Goal: Communication & Community: Connect with others

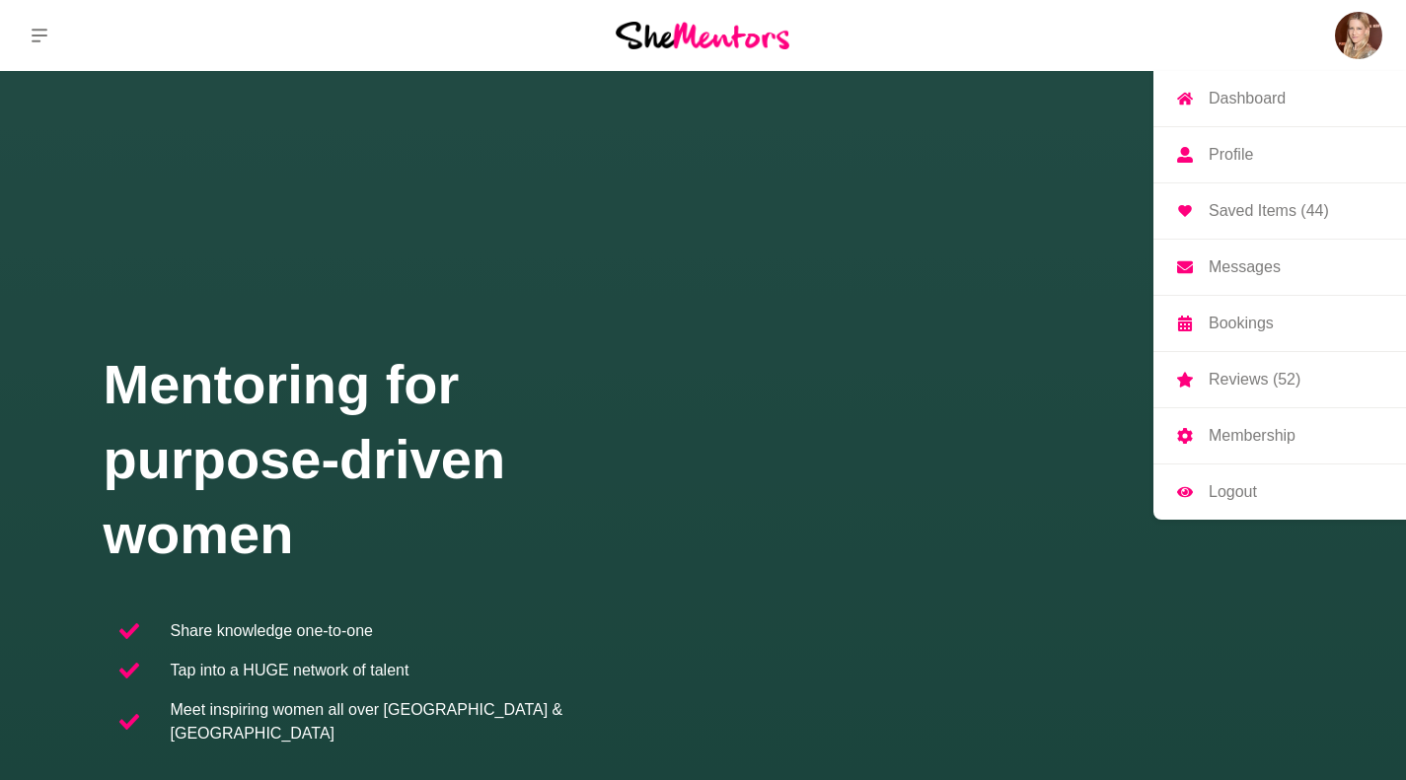
click at [1346, 30] on img at bounding box center [1358, 35] width 47 height 47
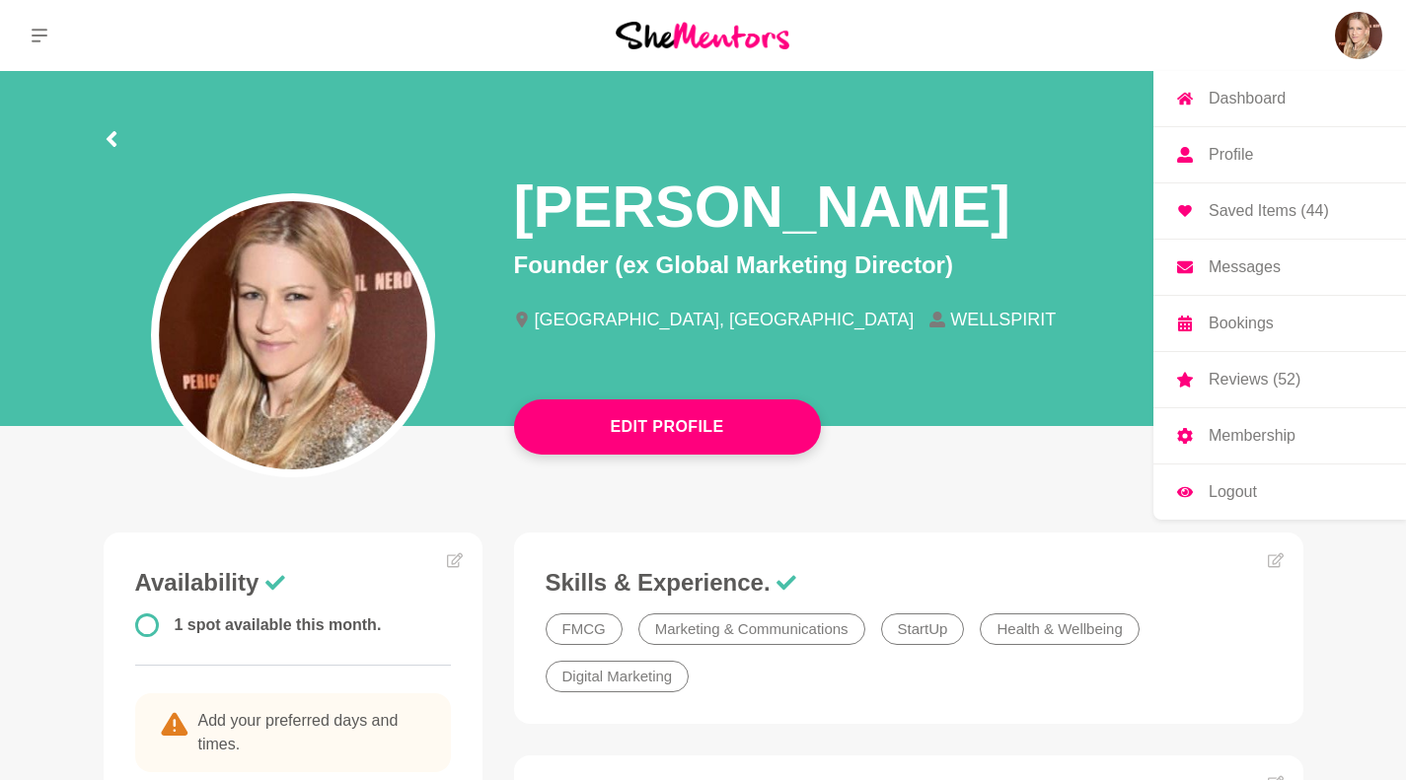
click at [1255, 269] on p "Messages" at bounding box center [1245, 267] width 72 height 16
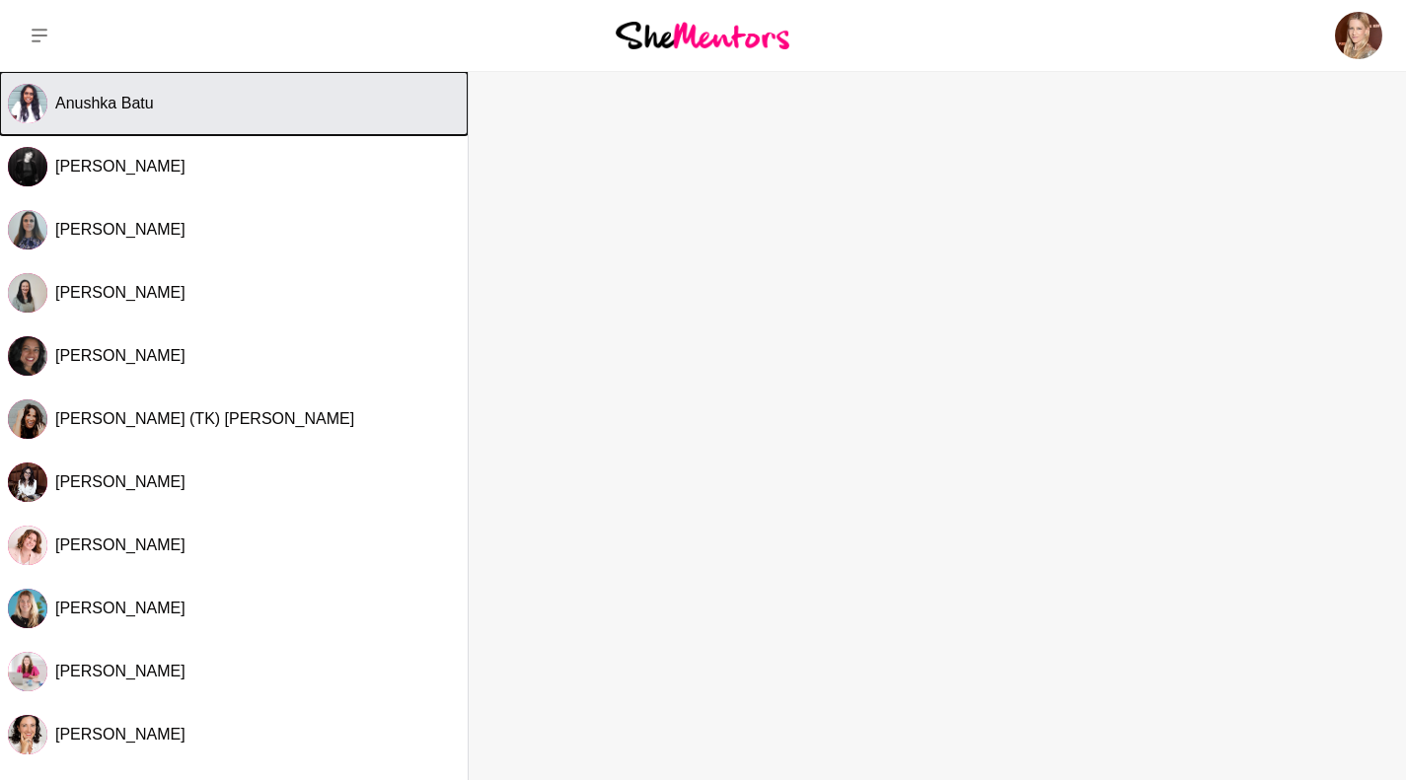
click at [119, 104] on span "Anushka Batu" at bounding box center [104, 103] width 99 height 17
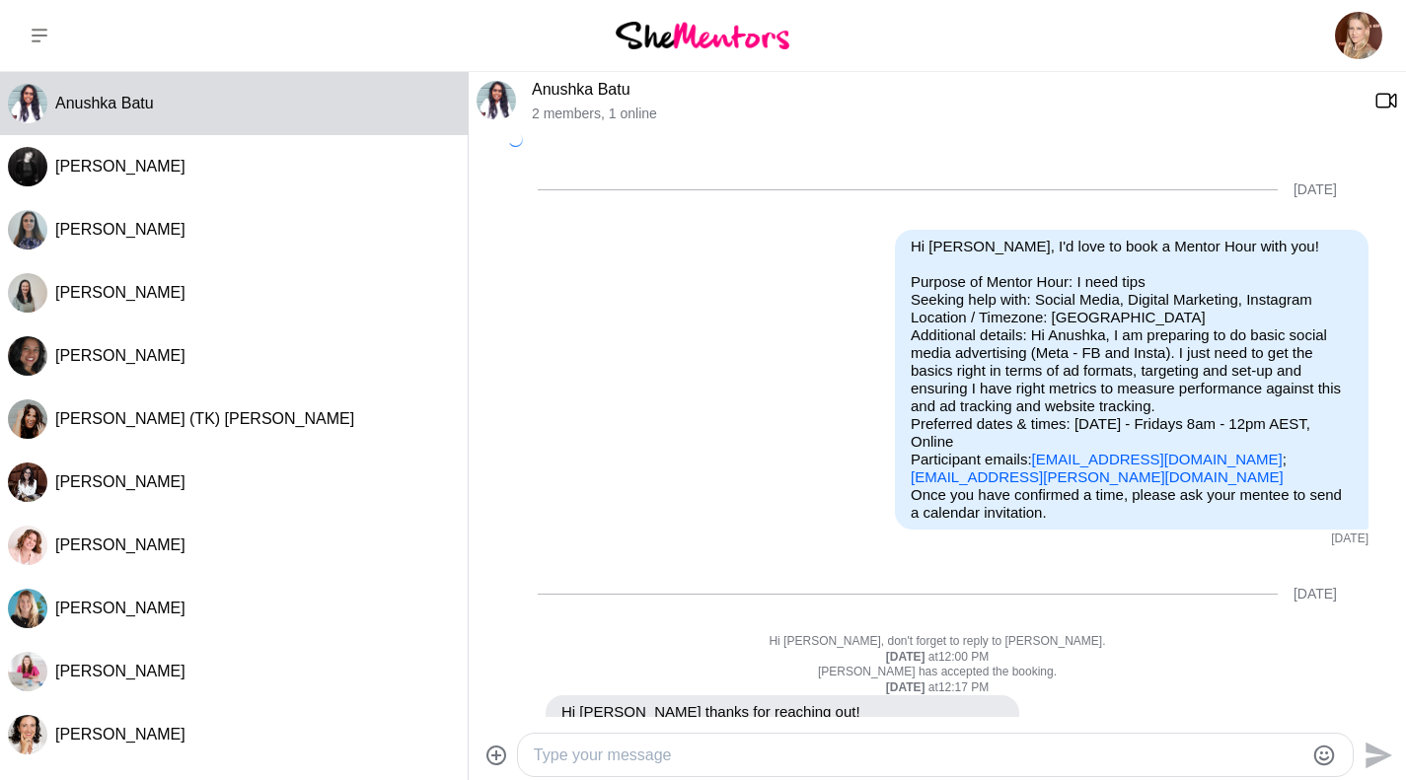
scroll to position [661, 0]
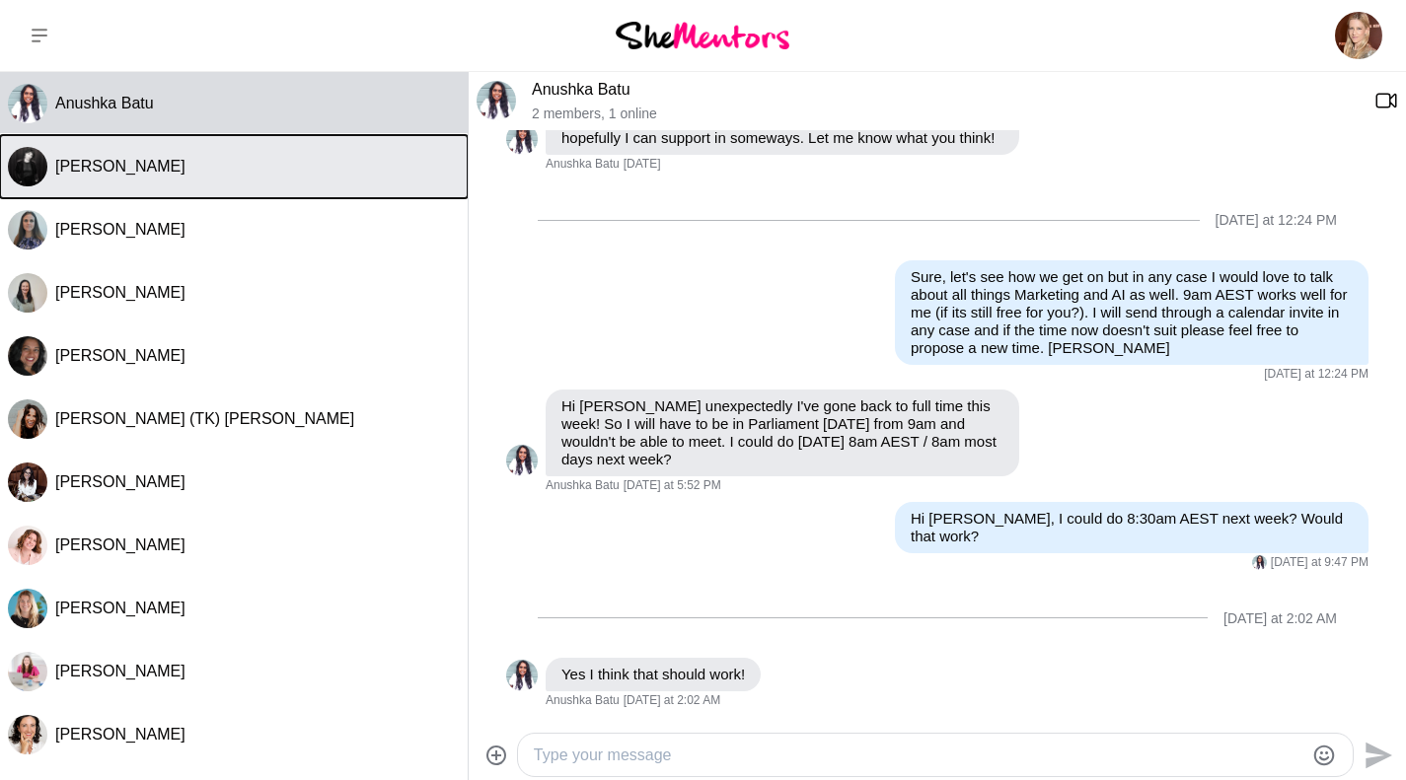
click at [127, 175] on span "[PERSON_NAME]" at bounding box center [120, 166] width 130 height 17
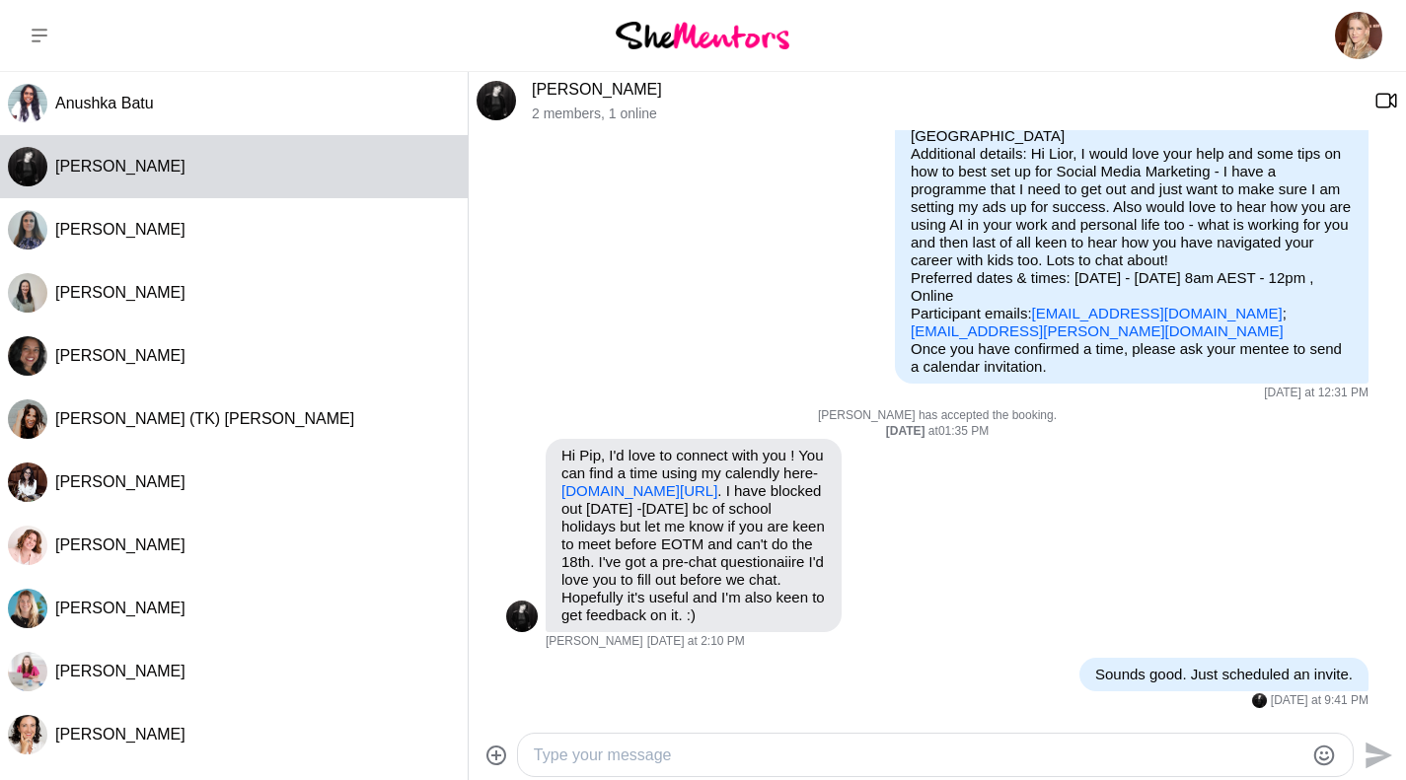
scroll to position [180, 0]
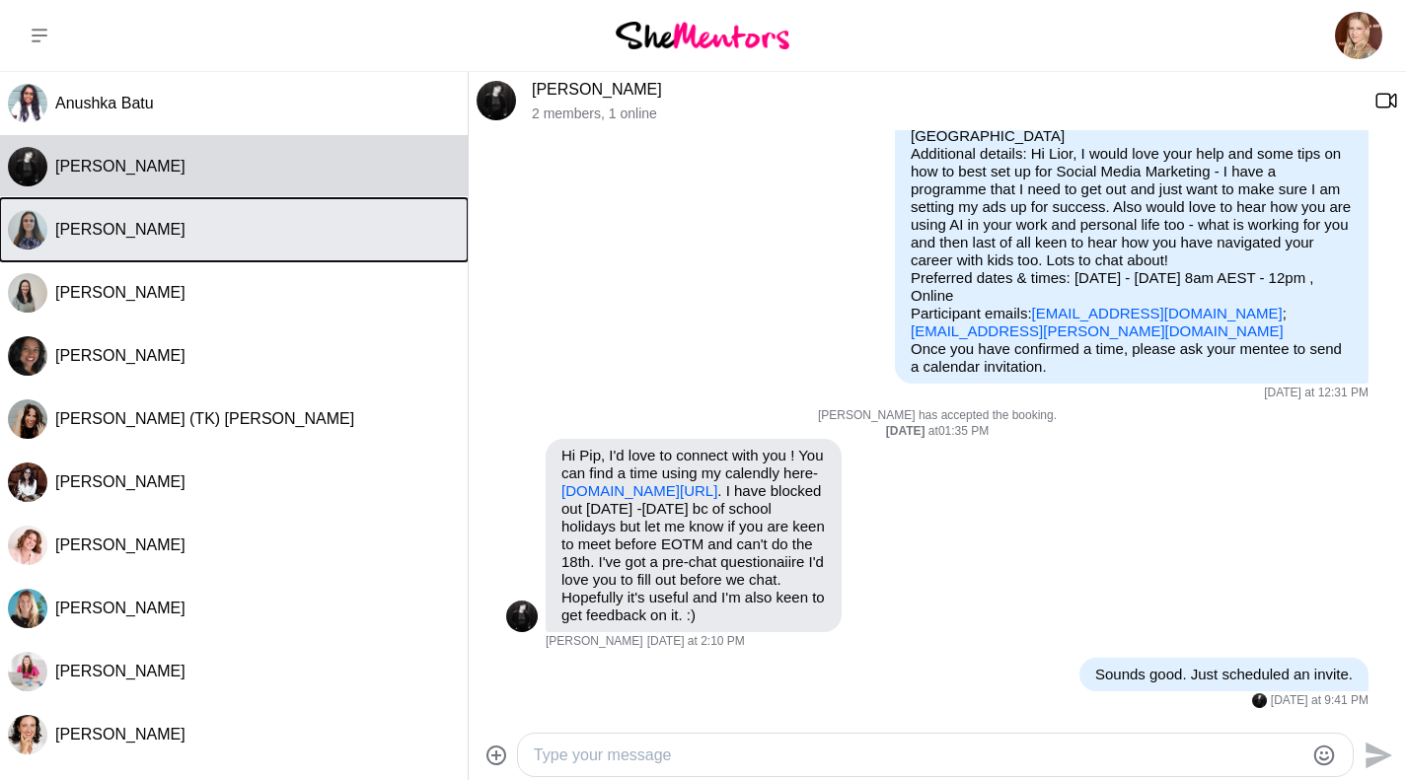
click at [120, 229] on span "[PERSON_NAME]" at bounding box center [120, 229] width 130 height 17
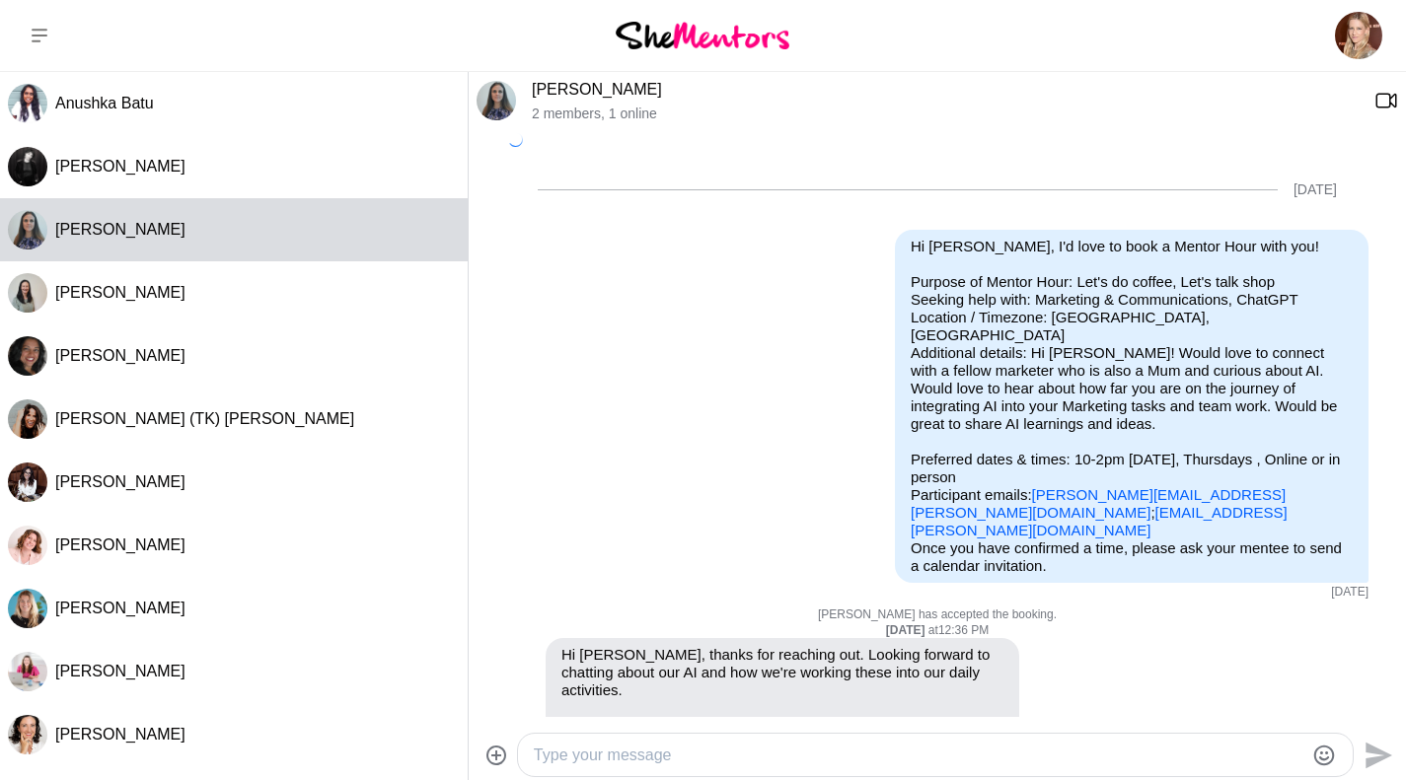
scroll to position [553, 0]
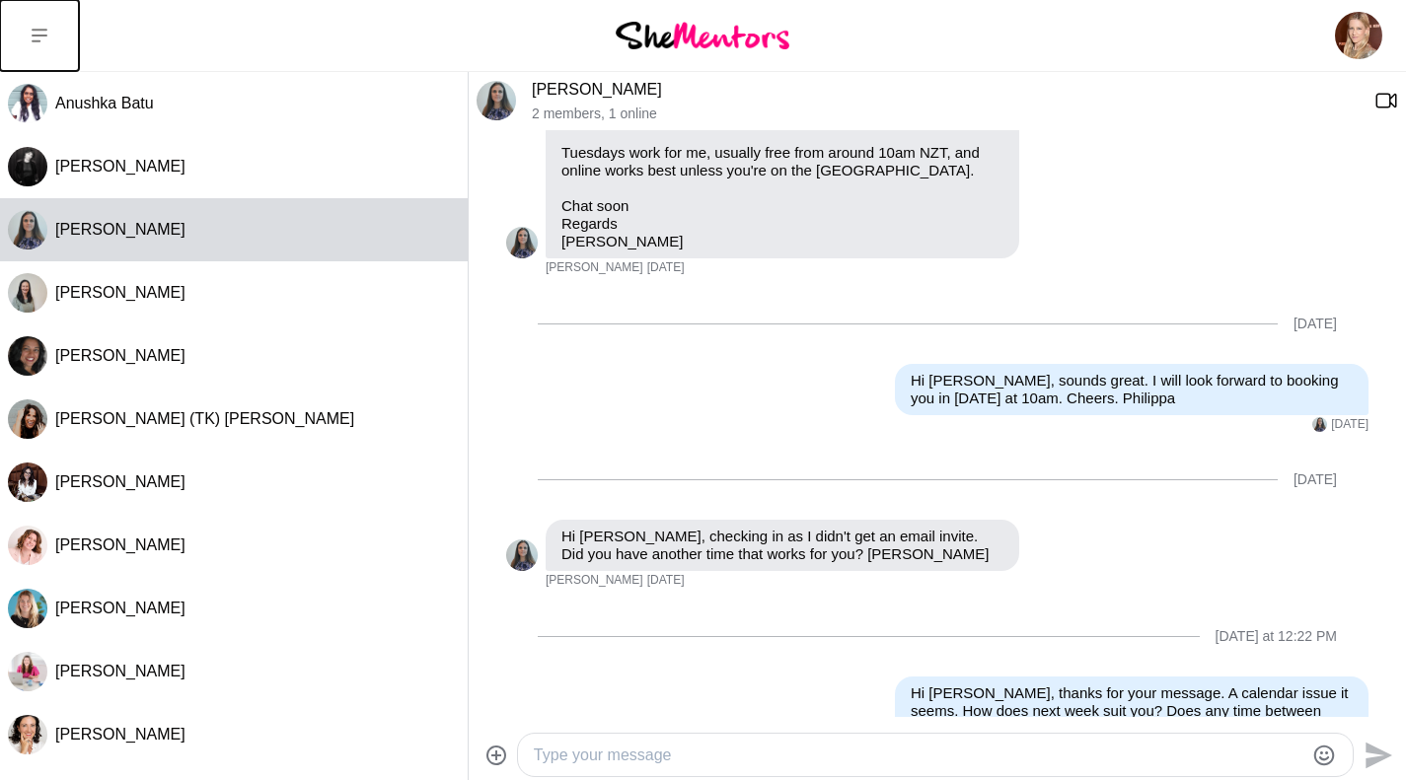
click at [32, 23] on button at bounding box center [39, 35] width 79 height 71
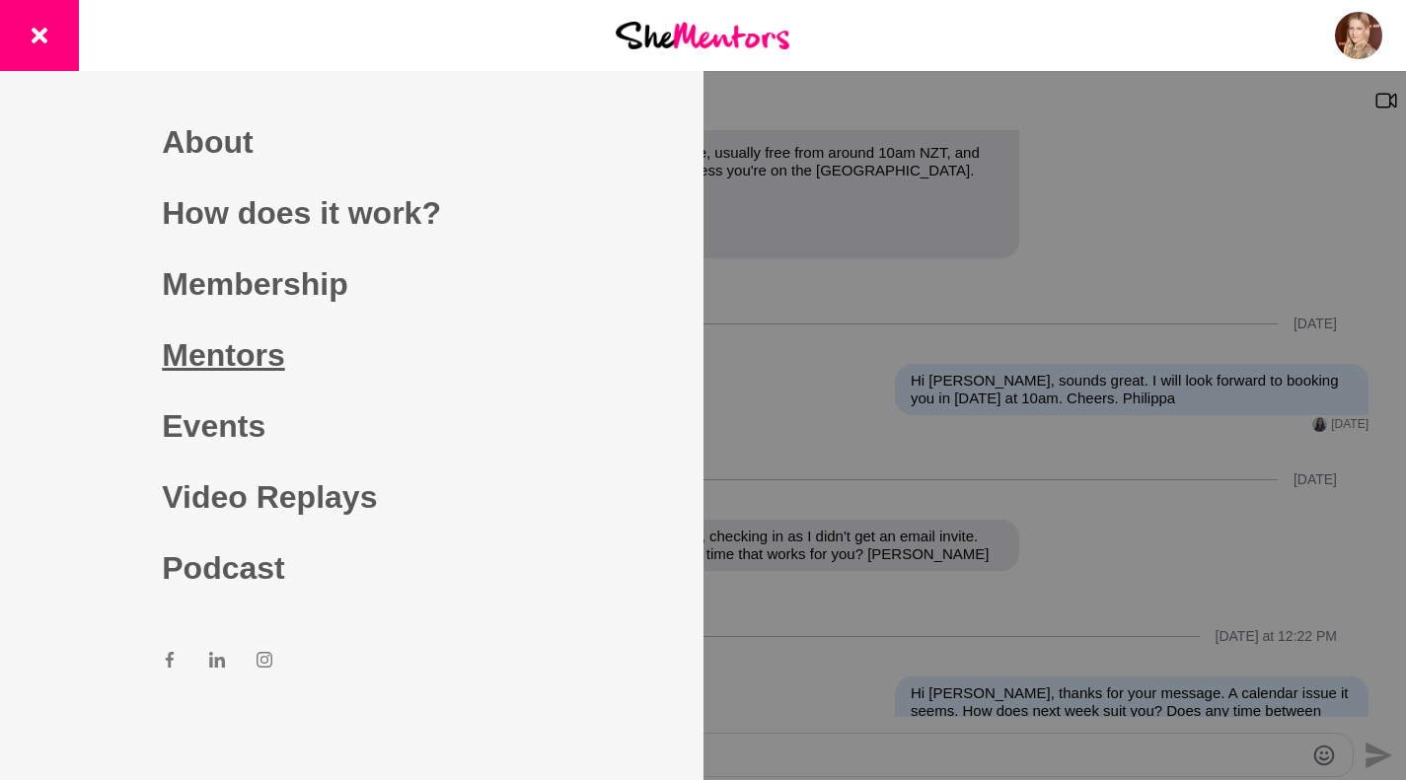
click at [225, 333] on link "Mentors" at bounding box center [351, 355] width 379 height 71
